Goal: Information Seeking & Learning: Learn about a topic

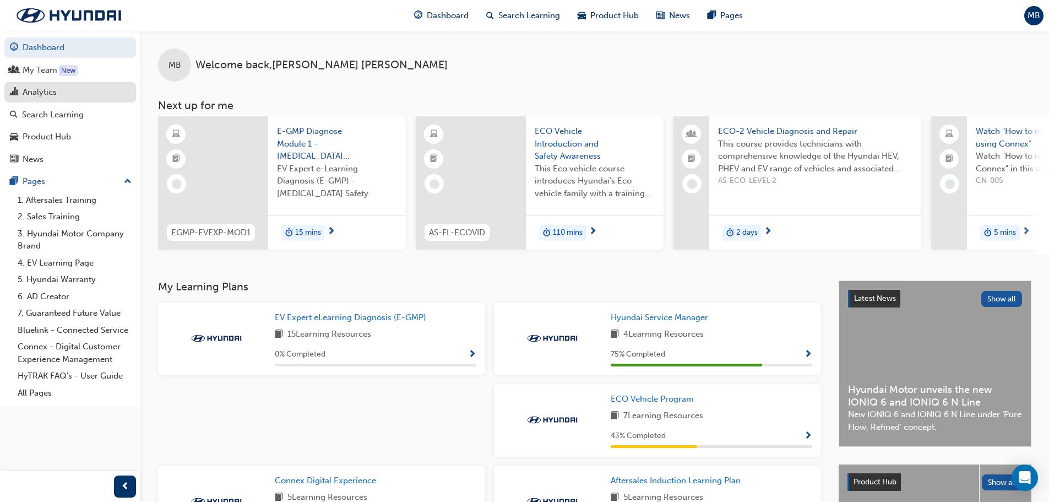
click at [61, 88] on div "Analytics" at bounding box center [70, 92] width 121 height 14
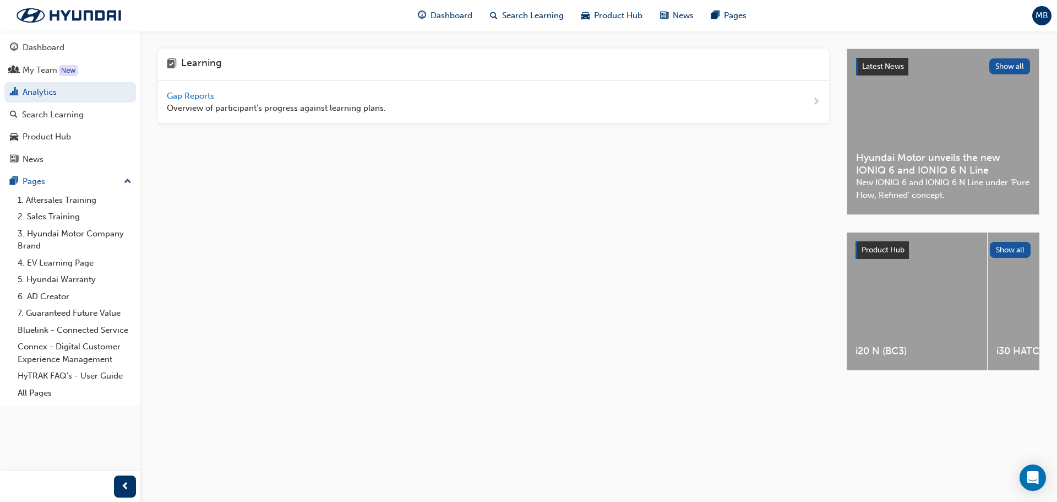
click at [198, 95] on span "Gap Reports" at bounding box center [192, 96] width 50 height 10
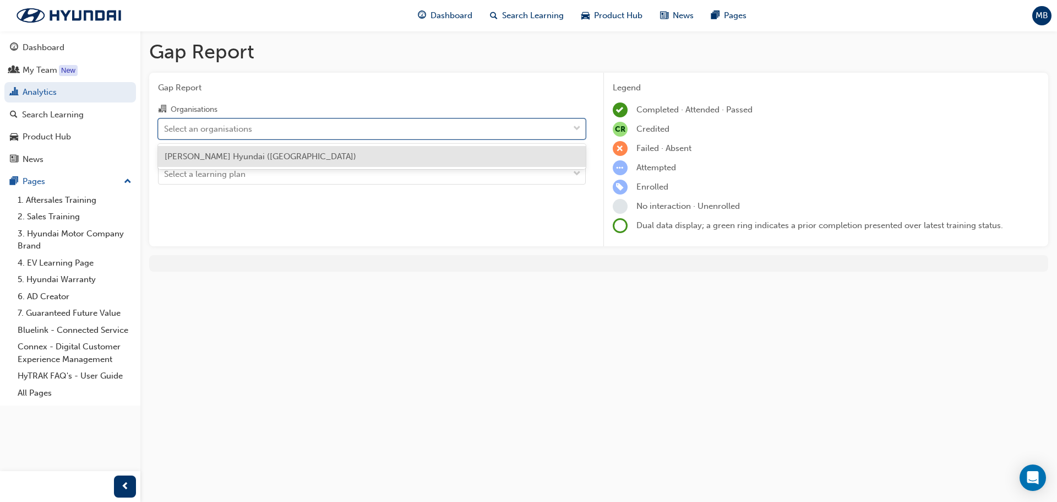
click at [275, 129] on div "Select an organisations" at bounding box center [364, 128] width 410 height 19
click at [165, 129] on input "Organisations option [PERSON_NAME] Hyundai (Penrith) focused, 1 of 1. 1 result …" at bounding box center [164, 127] width 1 height 9
click at [236, 159] on span "[PERSON_NAME] Hyundai ([GEOGRAPHIC_DATA])" at bounding box center [261, 156] width 192 height 10
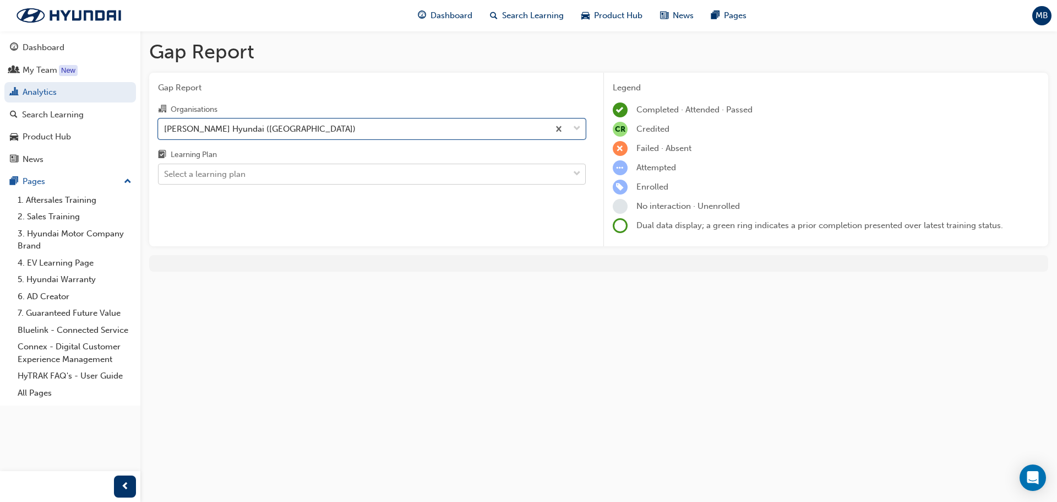
click at [229, 175] on div "Select a learning plan" at bounding box center [204, 174] width 81 height 13
click at [165, 175] on input "Learning Plan Select a learning plan" at bounding box center [164, 173] width 1 height 9
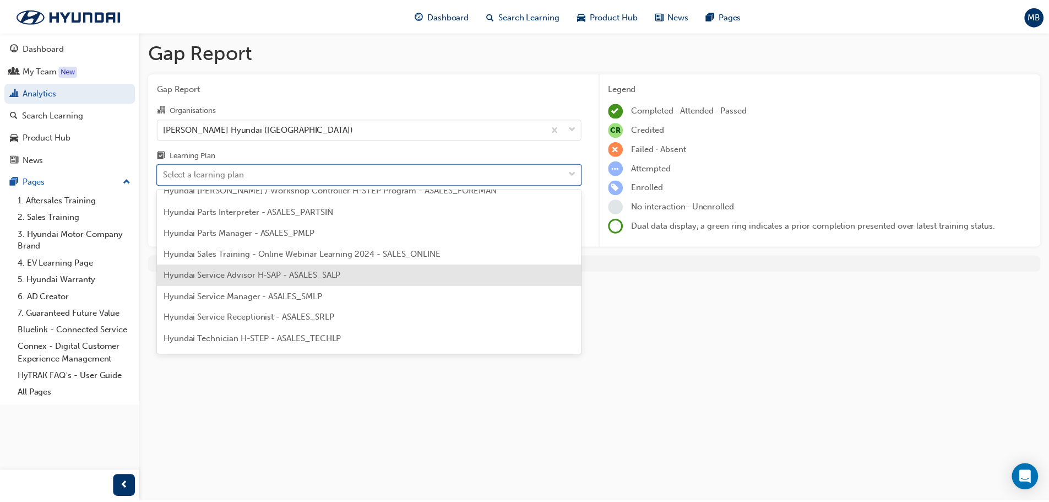
scroll to position [330, 0]
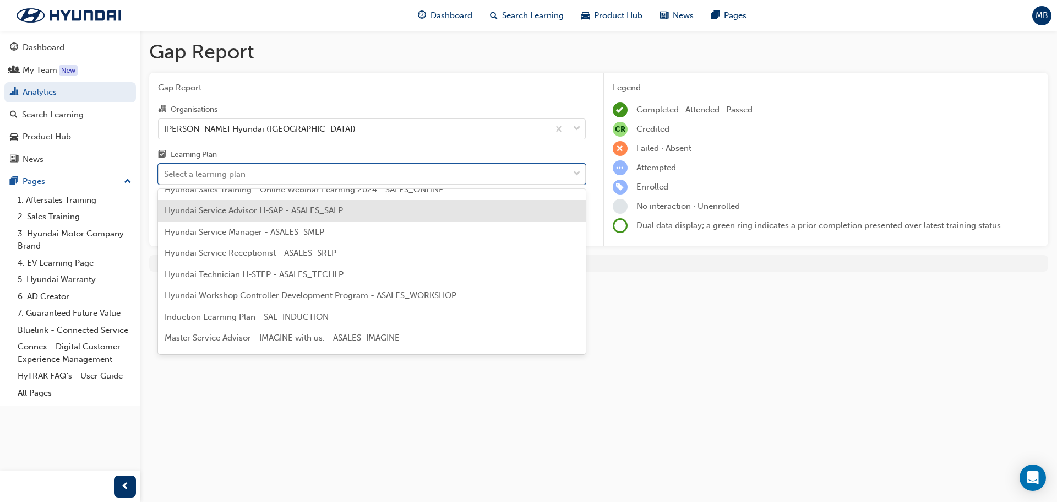
click at [266, 210] on span "Hyundai Service Advisor H-SAP - ASALES_SALP" at bounding box center [254, 210] width 178 height 10
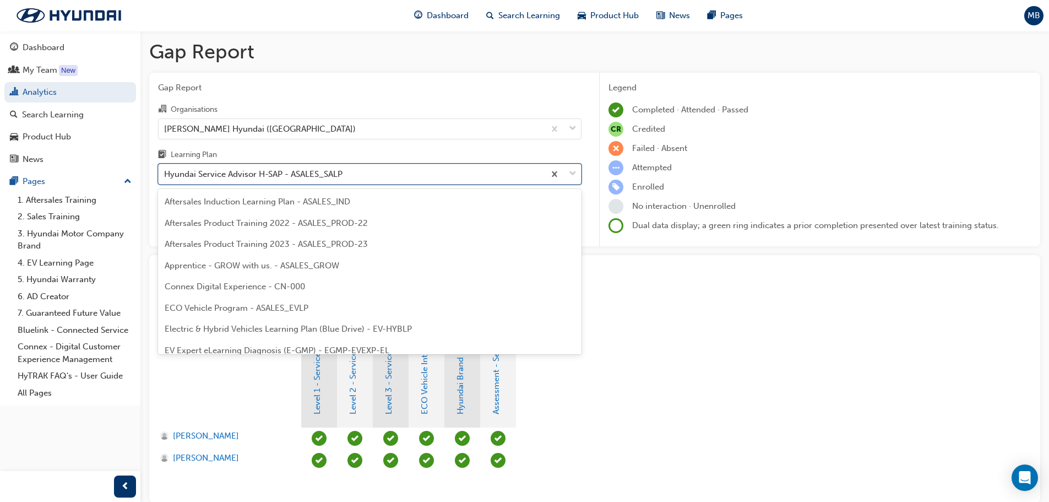
click at [269, 176] on div "Hyundai Service Advisor H-SAP - ASALES_SALP" at bounding box center [253, 174] width 178 height 13
click at [165, 176] on input "Learning Plan option Hyundai Service Advisor H-SAP - ASALES_SALP, selected. opt…" at bounding box center [164, 173] width 1 height 9
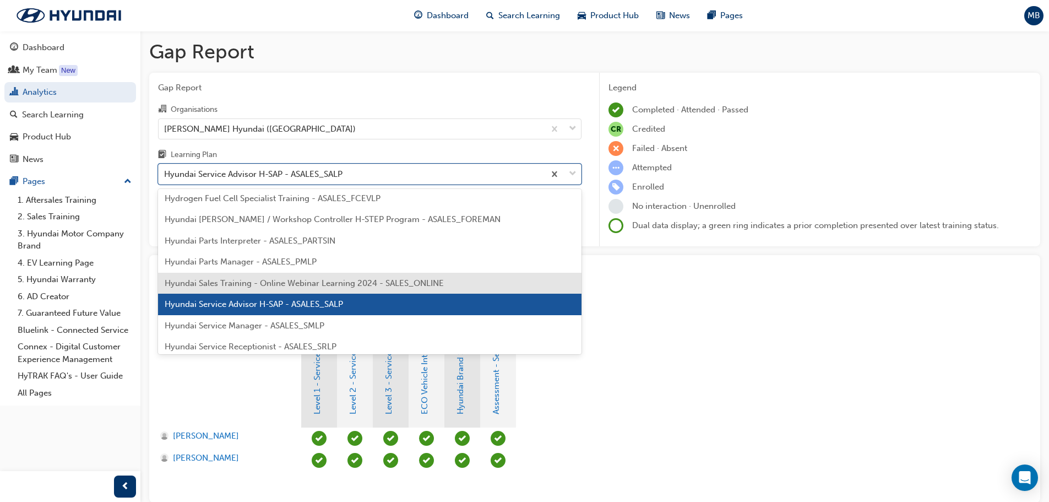
scroll to position [260, 0]
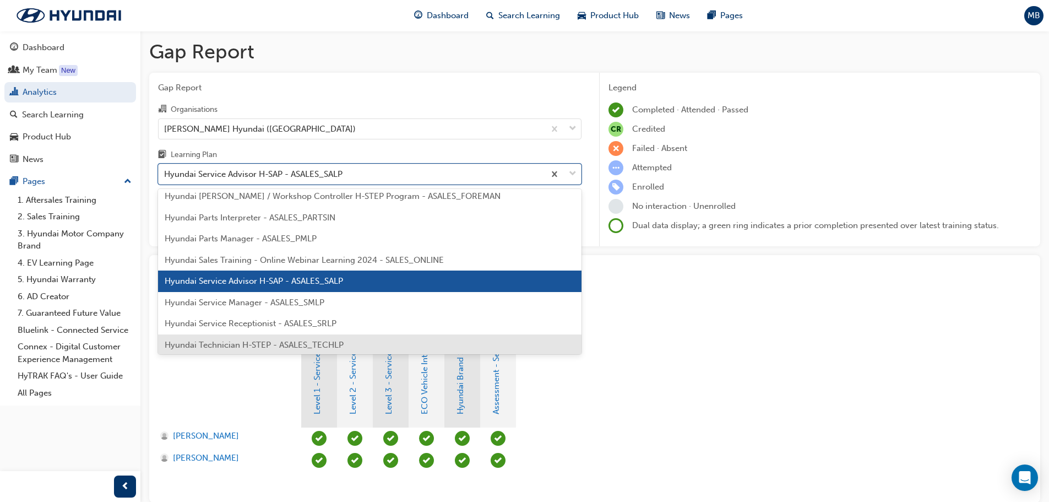
click at [290, 339] on div "Hyundai Technician H-STEP - ASALES_TECHLP" at bounding box center [369, 344] width 423 height 21
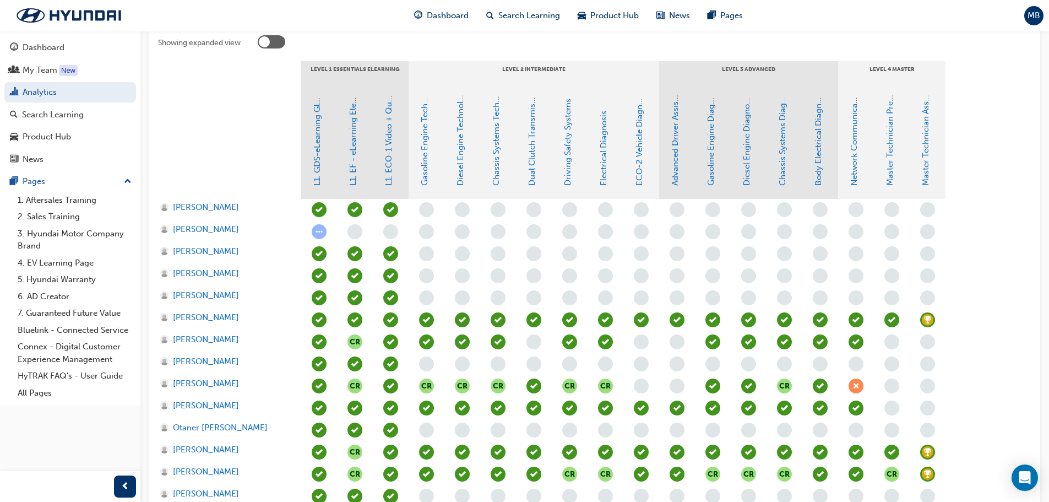
scroll to position [220, 0]
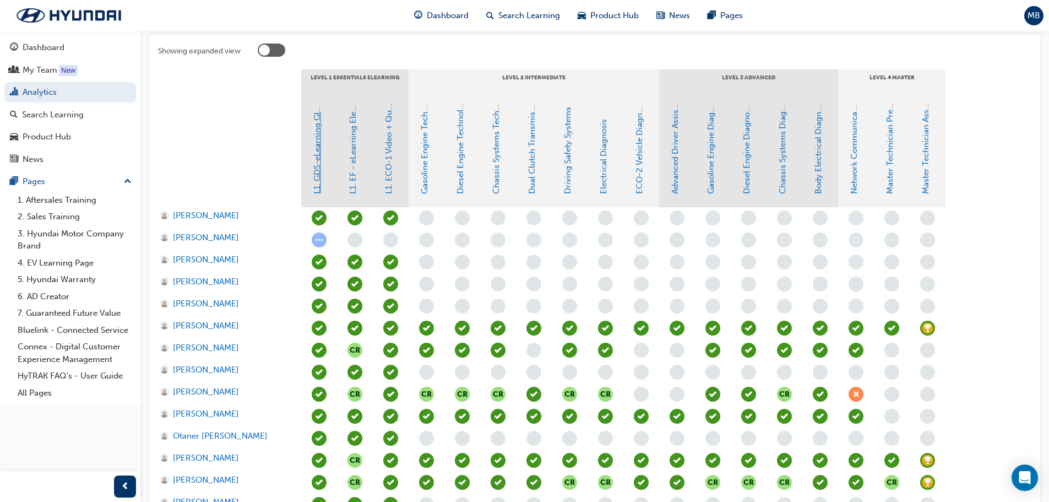
click at [314, 181] on link "L1. GDS-eLearning Global Diagnostic System" at bounding box center [317, 108] width 10 height 171
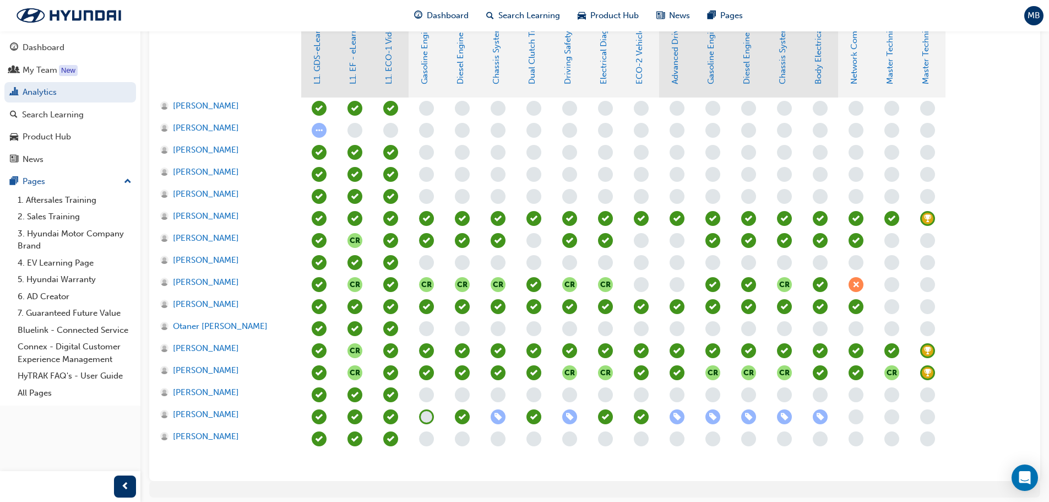
scroll to position [220, 0]
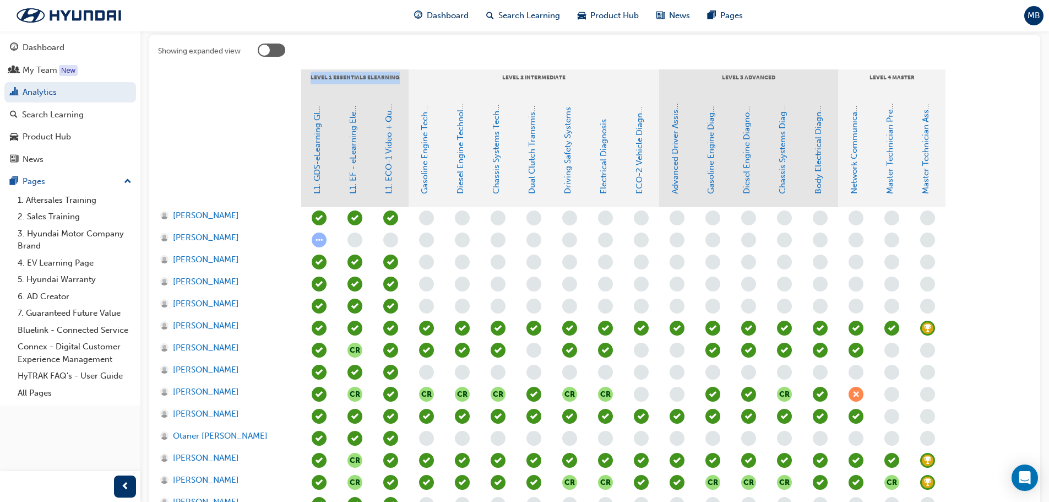
drag, startPoint x: 315, startPoint y: 77, endPoint x: 401, endPoint y: 76, distance: 86.4
click at [401, 76] on div "LEVEL 1 Essentials eLearning" at bounding box center [354, 83] width 107 height 28
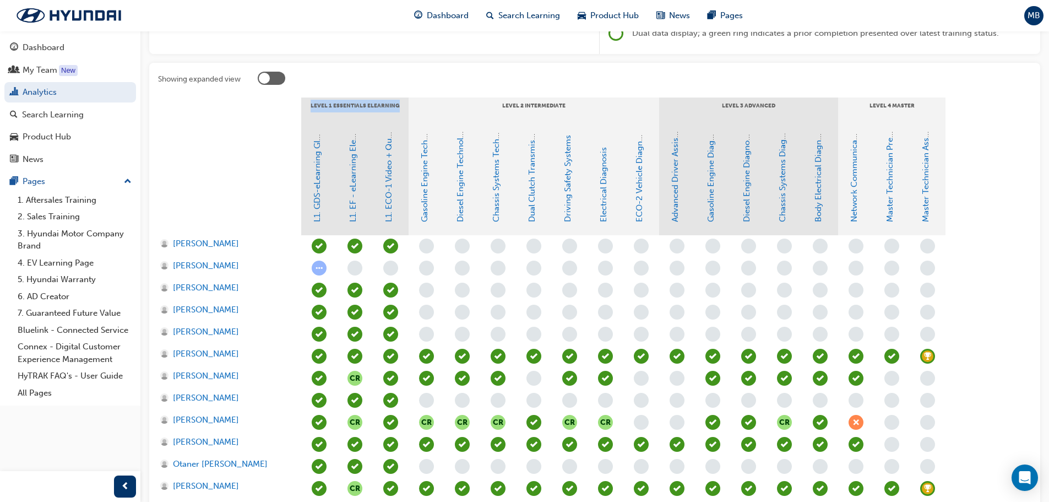
scroll to position [165, 0]
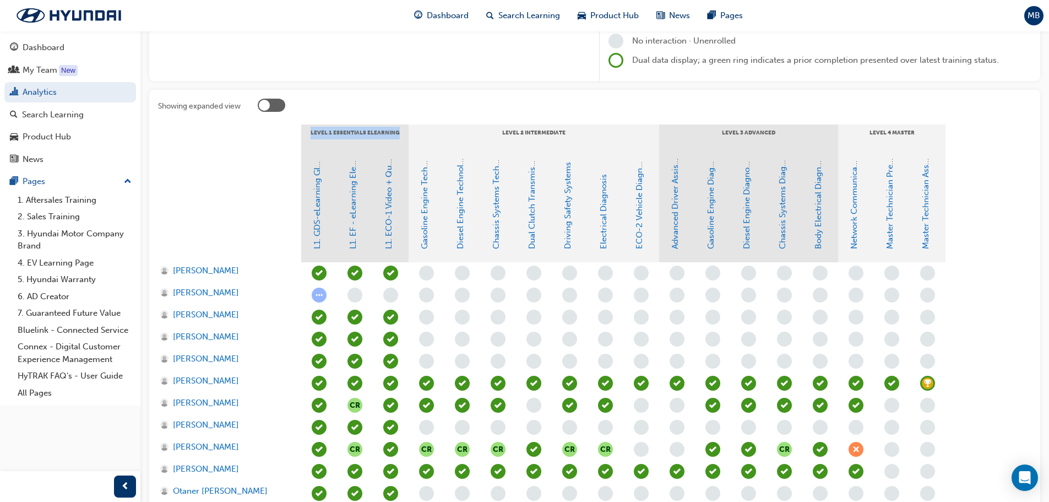
click at [323, 140] on div "LEVEL 1 Essentials eLearning" at bounding box center [354, 138] width 107 height 28
click at [317, 130] on div "LEVEL 1 Essentials eLearning" at bounding box center [354, 138] width 107 height 28
drag, startPoint x: 313, startPoint y: 132, endPoint x: 425, endPoint y: 130, distance: 112.3
click at [425, 130] on div "LEVEL 1 Essentials eLearning LEVEL 2 Intermediate LEVEL 3 Advanced LEVEL 4 Mast…" at bounding box center [641, 138] width 680 height 28
click at [326, 135] on div "LEVEL 1 Essentials eLearning" at bounding box center [354, 138] width 107 height 28
